Goal: Transaction & Acquisition: Purchase product/service

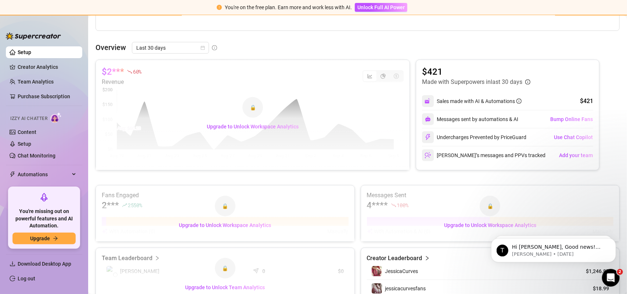
scroll to position [280, 0]
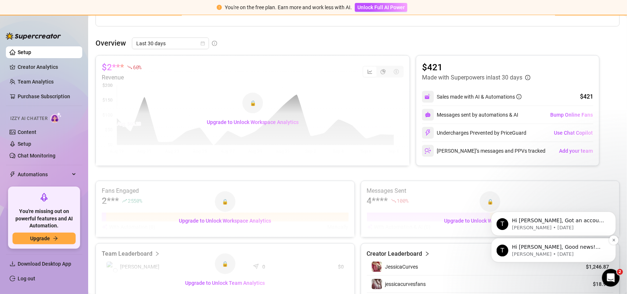
click at [554, 251] on p "[PERSON_NAME] • [DATE]" at bounding box center [559, 253] width 95 height 7
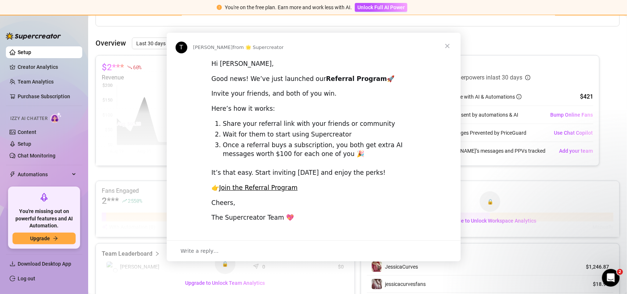
scroll to position [0, 0]
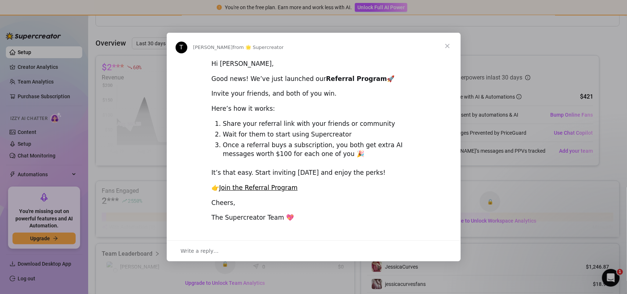
click at [448, 45] on span "Close" at bounding box center [447, 46] width 26 height 26
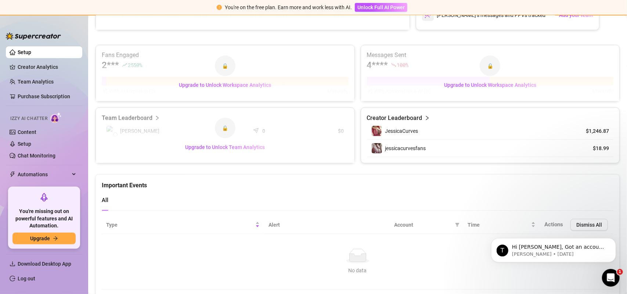
scroll to position [437, 0]
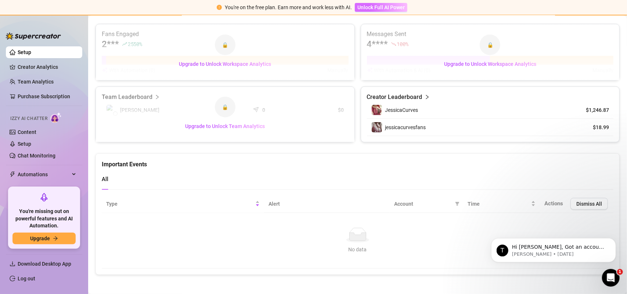
click at [373, 4] on span "Unlock Full AI Power" at bounding box center [381, 7] width 47 height 6
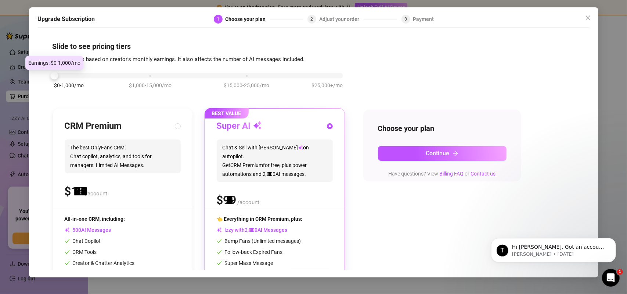
click at [72, 74] on div "$0-1,000/mo $1,000-15,000/mo $15,000-25,000/mo $25,000+/mo" at bounding box center [198, 73] width 289 height 4
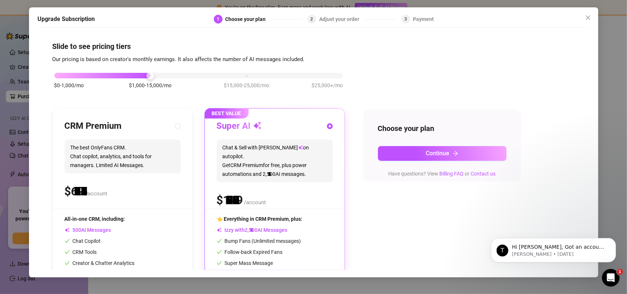
click at [128, 73] on div "$0-1,000/mo $1,000-15,000/mo $15,000-25,000/mo $25,000+/mo" at bounding box center [198, 73] width 289 height 4
click at [111, 75] on div at bounding box center [102, 76] width 96 height 6
drag, startPoint x: 149, startPoint y: 75, endPoint x: 105, endPoint y: 75, distance: 43.4
click at [105, 75] on div "$0-1,000/mo $1,000-15,000/mo $15,000-25,000/mo $25,000+/mo" at bounding box center [198, 73] width 289 height 4
click at [105, 75] on div at bounding box center [102, 76] width 96 height 6
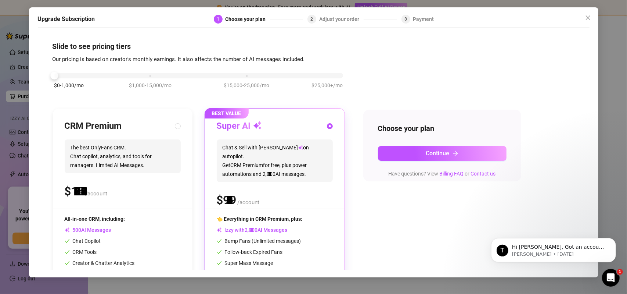
click at [60, 75] on div "$0-1,000/mo $1,000-15,000/mo $15,000-25,000/mo $25,000+/mo" at bounding box center [198, 73] width 289 height 4
click at [74, 125] on h3 "CRM Premium" at bounding box center [93, 126] width 57 height 12
radio input "true"
radio input "false"
click at [83, 128] on h3 "CRM Premium" at bounding box center [93, 126] width 57 height 12
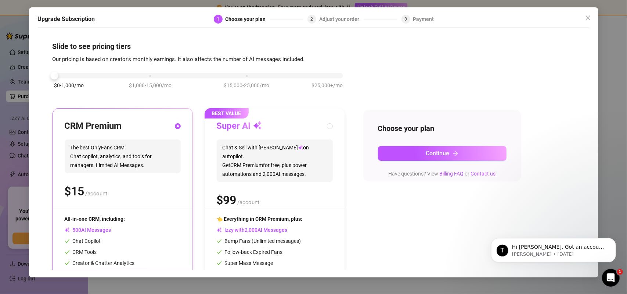
click at [83, 128] on h3 "CRM Premium" at bounding box center [93, 126] width 57 height 12
click at [400, 226] on div "$0-1,000/mo $1,000-15,000/mo $15,000-25,000/mo $25,000+/mo CRM Premium The best…" at bounding box center [314, 191] width 522 height 255
click at [453, 156] on icon "arrow-right" at bounding box center [456, 153] width 6 height 6
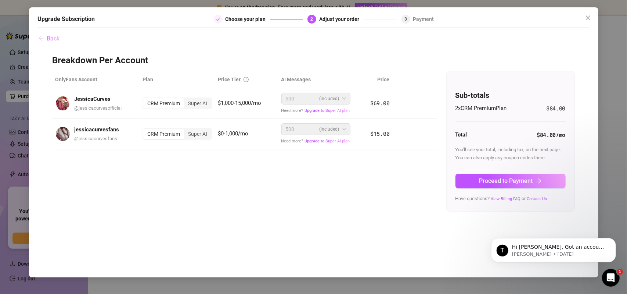
click at [47, 35] on span "Back" at bounding box center [53, 38] width 13 height 7
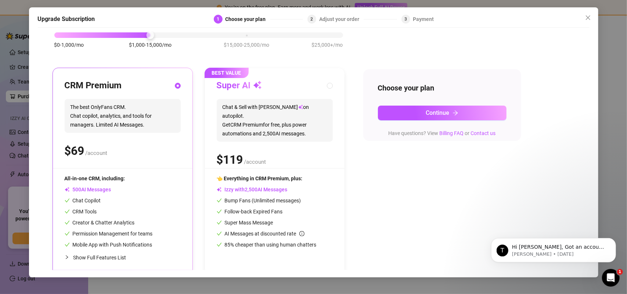
scroll to position [48, 0]
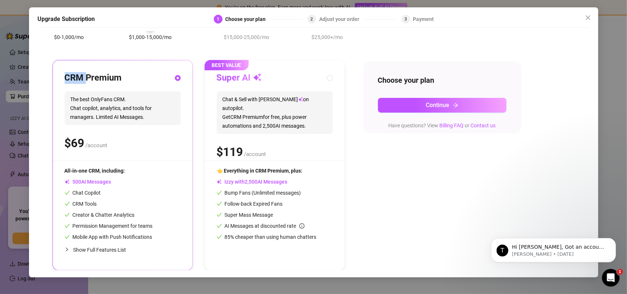
drag, startPoint x: 64, startPoint y: 76, endPoint x: 87, endPoint y: 78, distance: 23.2
click at [87, 78] on h3 "CRM Premium" at bounding box center [93, 78] width 57 height 12
copy h3 "CRM"
